Goal: Find specific page/section: Find specific page/section

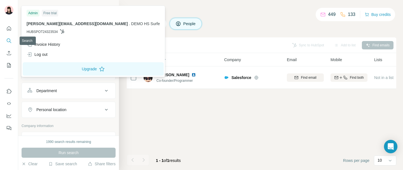
click at [9, 42] on icon "Search" at bounding box center [9, 41] width 6 height 6
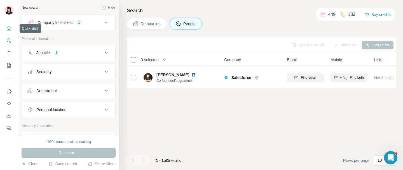
click at [8, 31] on icon "Quick start" at bounding box center [9, 29] width 6 height 6
click at [10, 40] on icon "Search" at bounding box center [9, 41] width 6 height 6
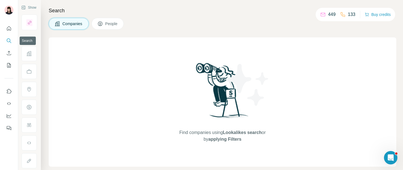
click at [10, 40] on icon "Search" at bounding box center [9, 41] width 6 height 6
